Goal: Find specific page/section: Find specific page/section

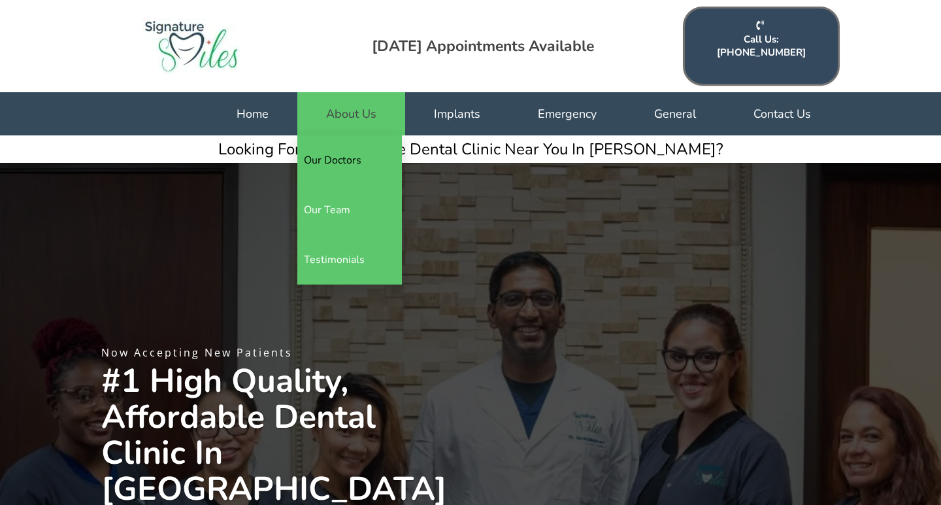
click at [344, 142] on link "Our Doctors" at bounding box center [349, 160] width 105 height 50
click at [336, 144] on link "Our Doctors" at bounding box center [349, 160] width 105 height 50
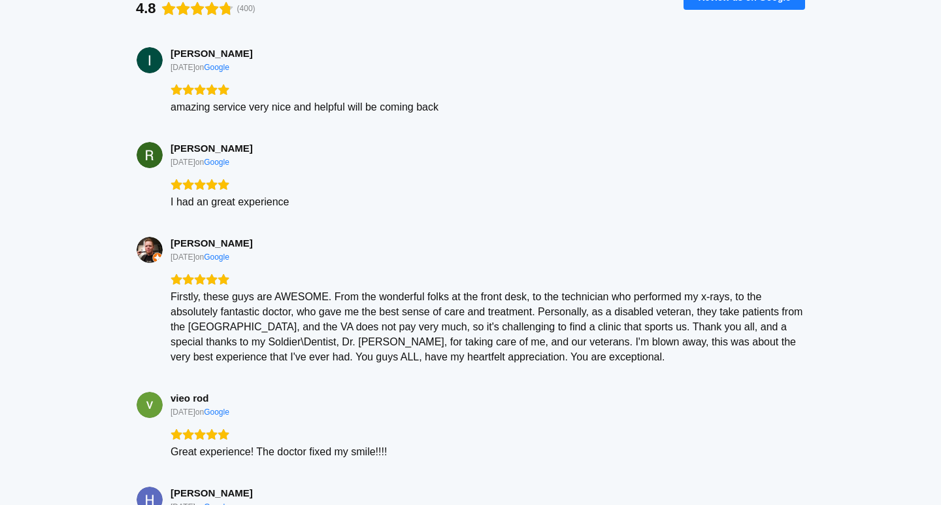
scroll to position [1312, 0]
